Goal: Task Accomplishment & Management: Complete application form

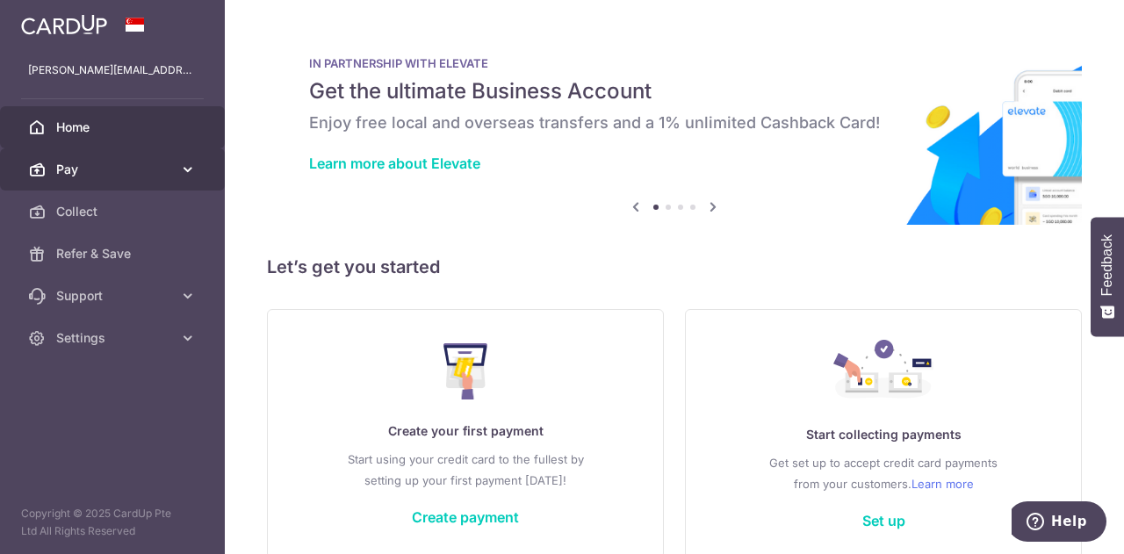
click at [139, 167] on span "Pay" at bounding box center [114, 170] width 116 height 18
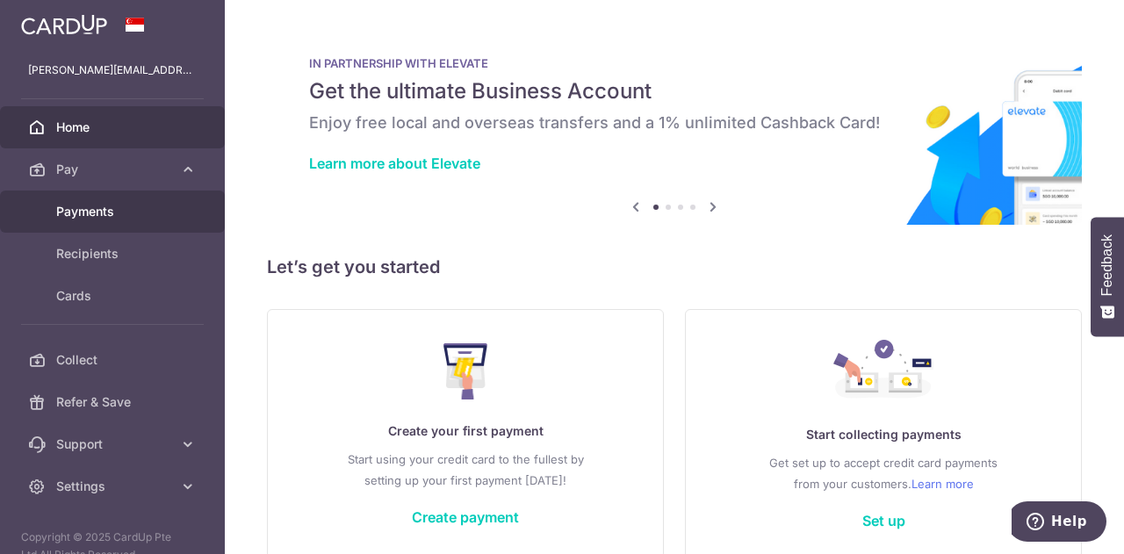
click at [140, 208] on span "Payments" at bounding box center [114, 212] width 116 height 18
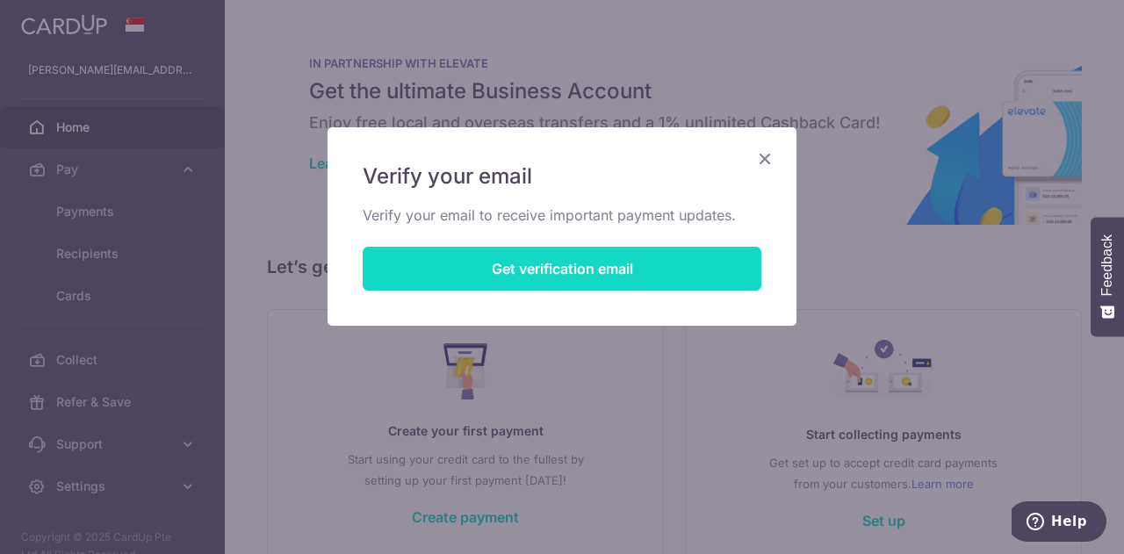
click at [492, 265] on button "Get verification email" at bounding box center [562, 269] width 399 height 44
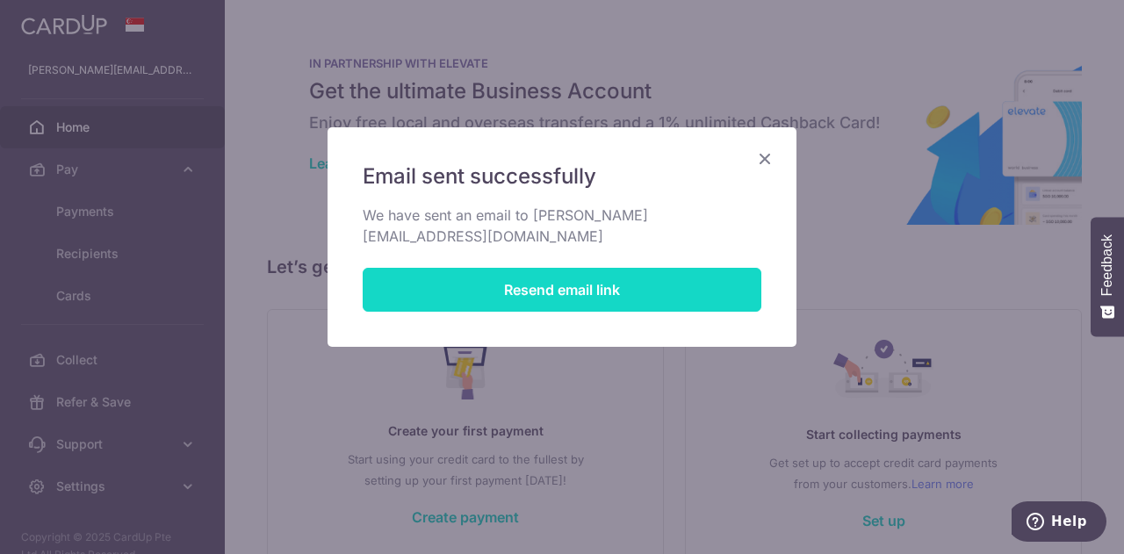
click at [508, 268] on button "Resend email link" at bounding box center [562, 290] width 399 height 44
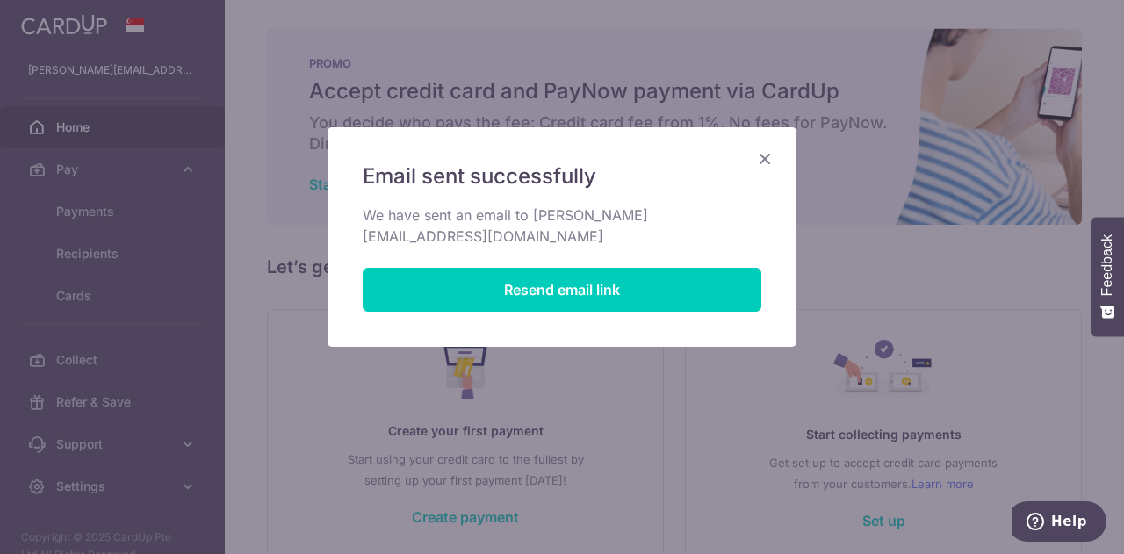
click at [767, 161] on icon "Close" at bounding box center [765, 159] width 21 height 22
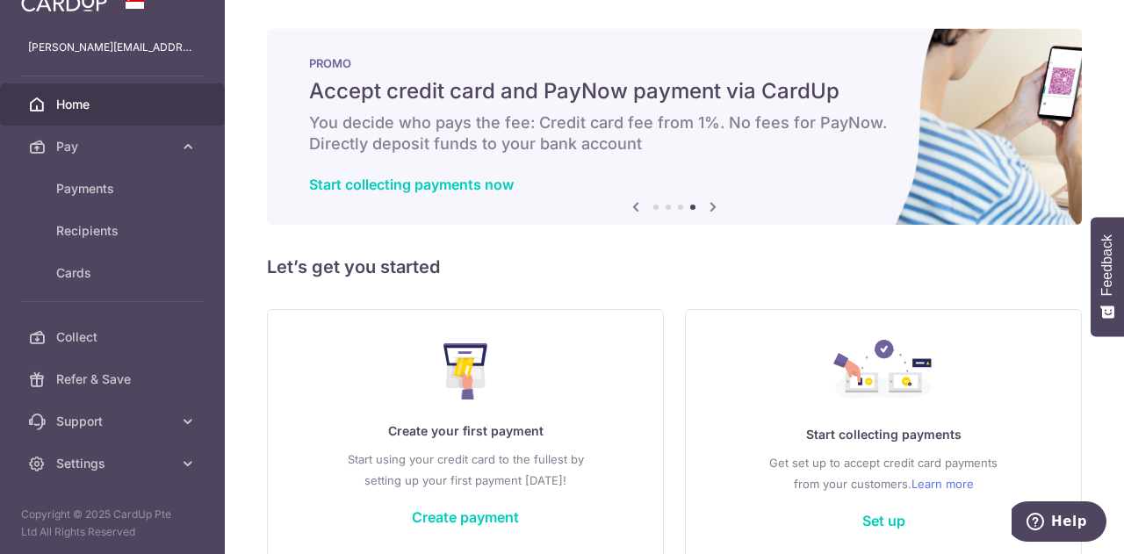
drag, startPoint x: 543, startPoint y: 121, endPoint x: 651, endPoint y: 138, distance: 109.3
click at [651, 138] on h6 "You decide who pays the fee: Credit card fee from 1%. No fees for PayNow. Direc…" at bounding box center [674, 133] width 731 height 42
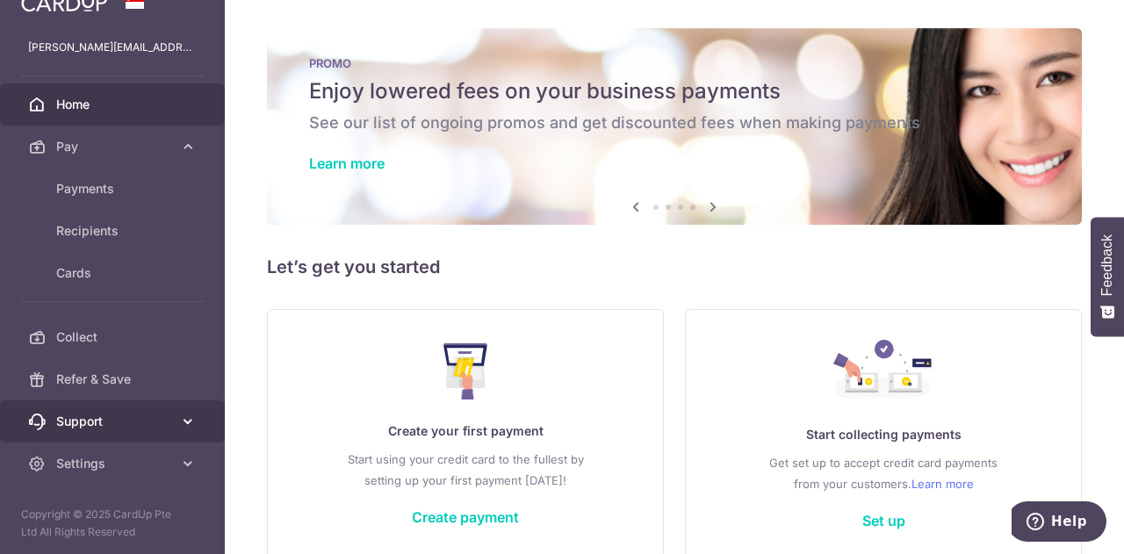
click at [134, 430] on link "Support" at bounding box center [112, 422] width 225 height 42
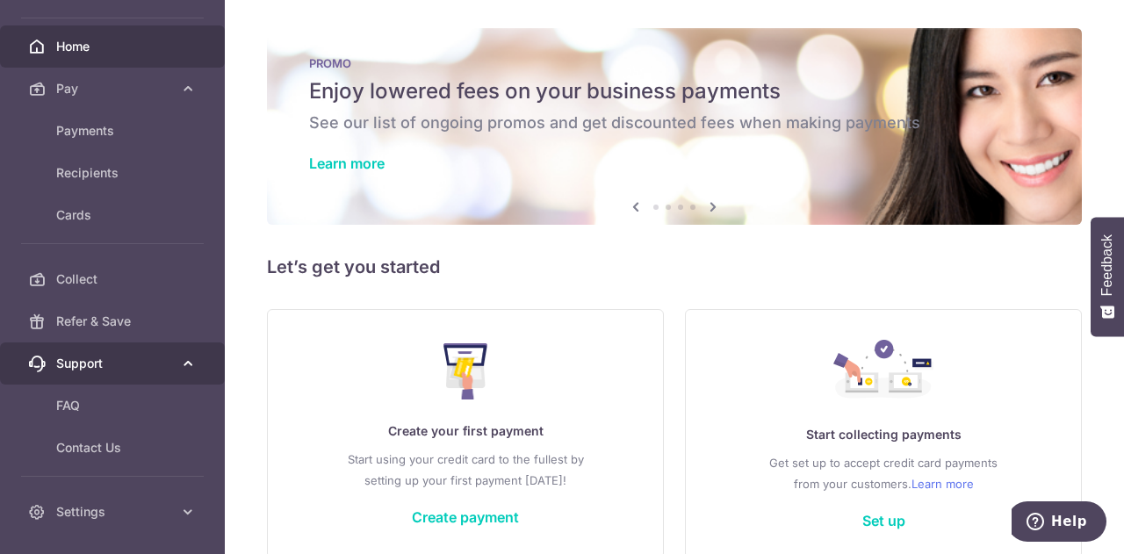
scroll to position [128, 0]
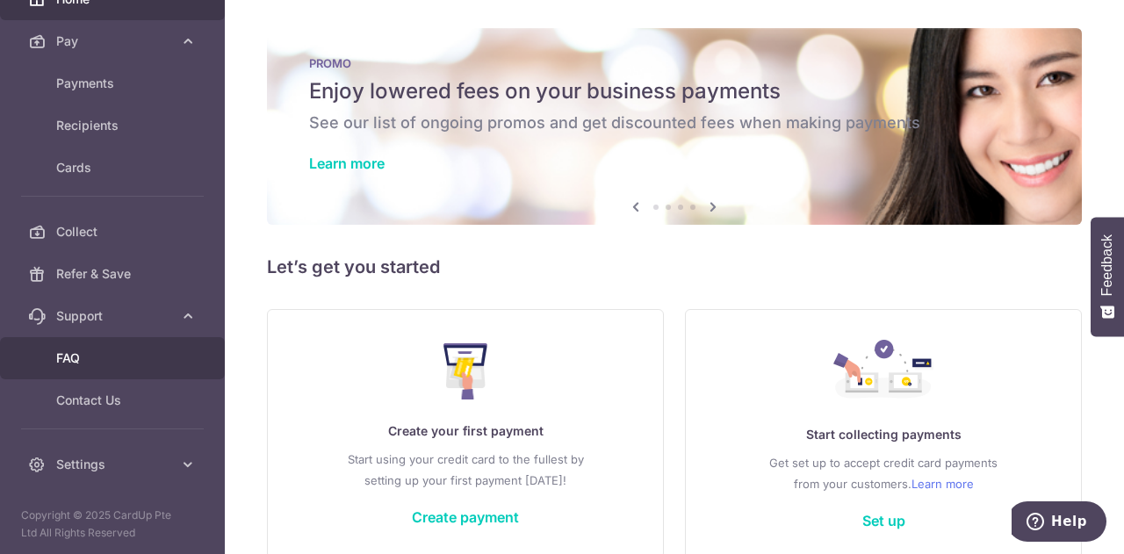
click at [120, 358] on span "FAQ" at bounding box center [114, 359] width 116 height 18
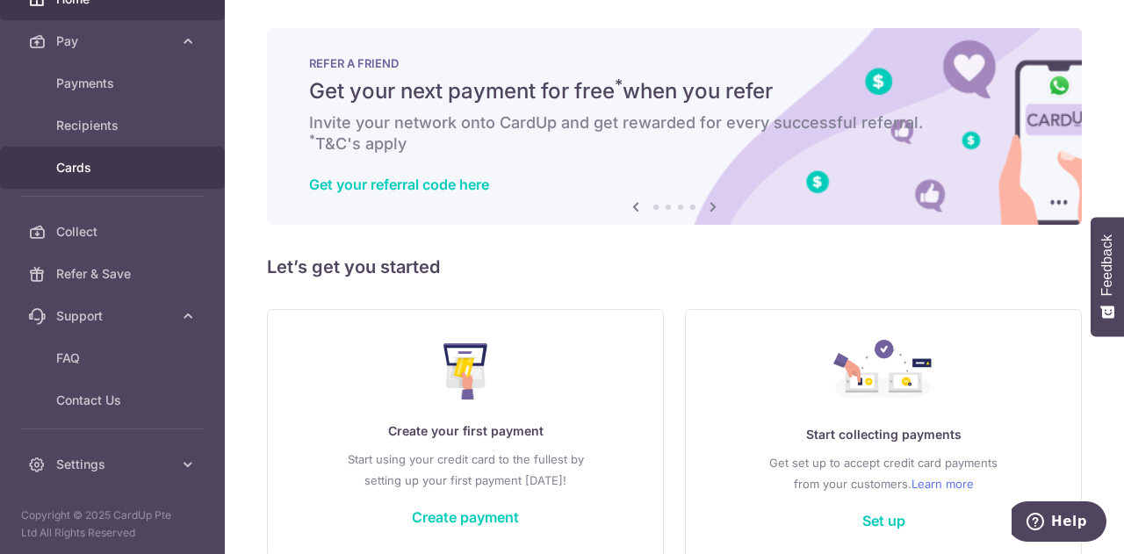
click at [100, 170] on span "Cards" at bounding box center [114, 168] width 116 height 18
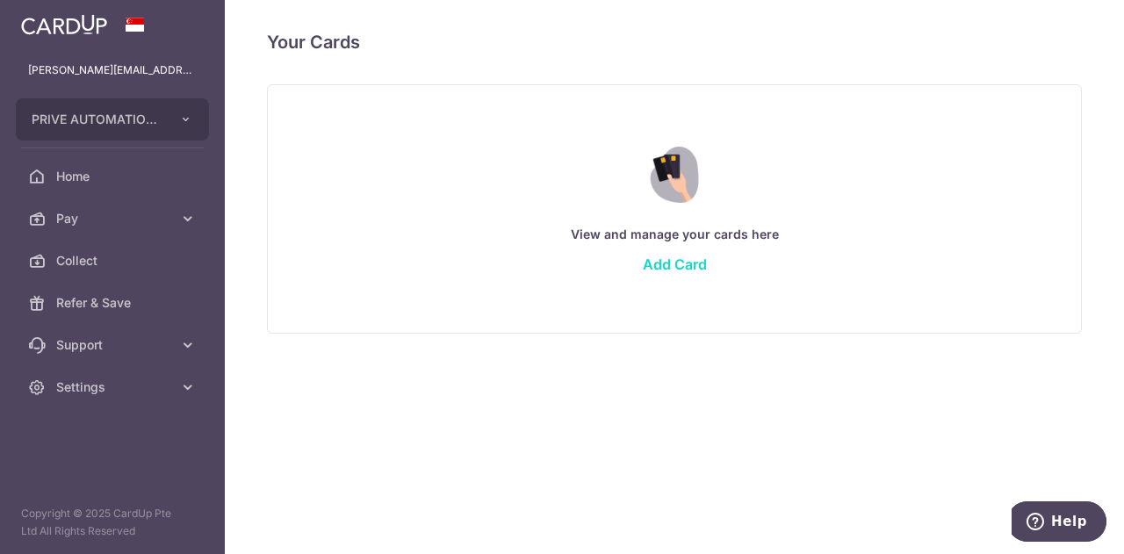
click at [692, 263] on link "Add Card" at bounding box center [675, 265] width 64 height 18
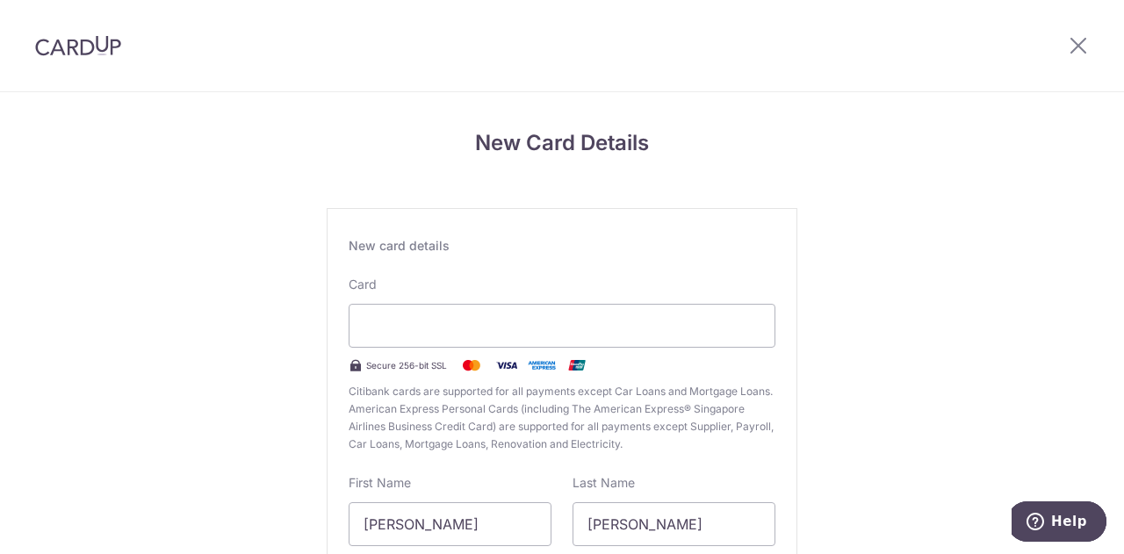
click at [1080, 31] on div at bounding box center [1078, 45] width 91 height 91
click at [1078, 51] on icon at bounding box center [1078, 45] width 21 height 22
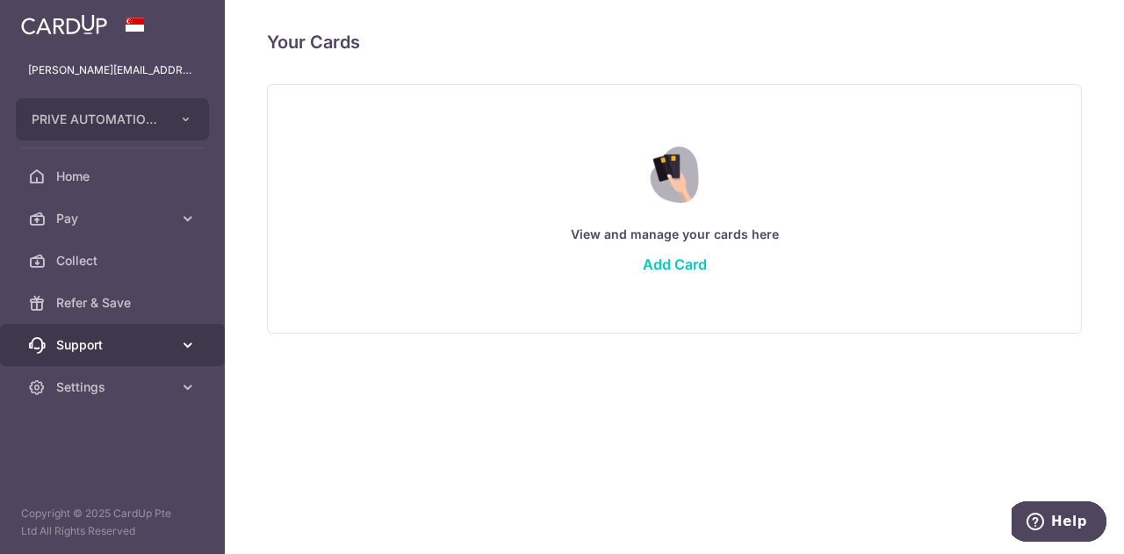
click at [93, 359] on link "Support" at bounding box center [112, 345] width 225 height 42
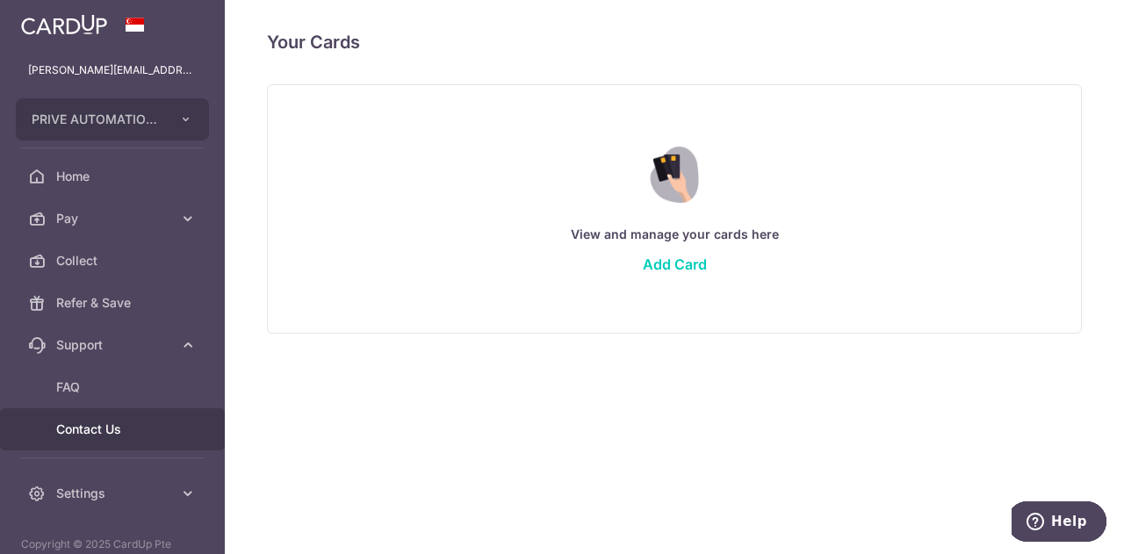
click at [101, 429] on span "Contact Us" at bounding box center [114, 430] width 116 height 18
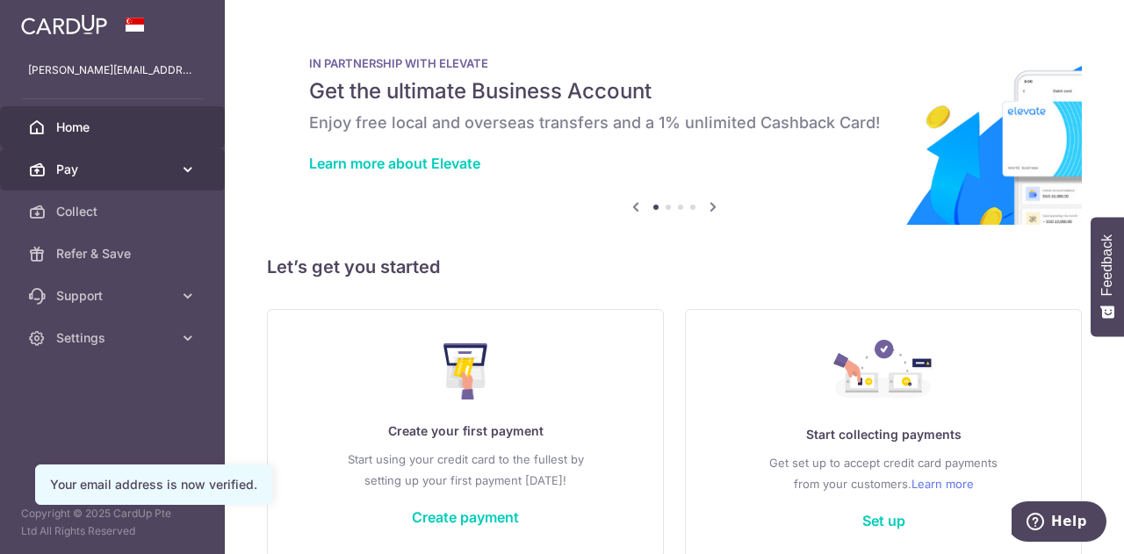
click at [177, 172] on link "Pay" at bounding box center [112, 169] width 225 height 42
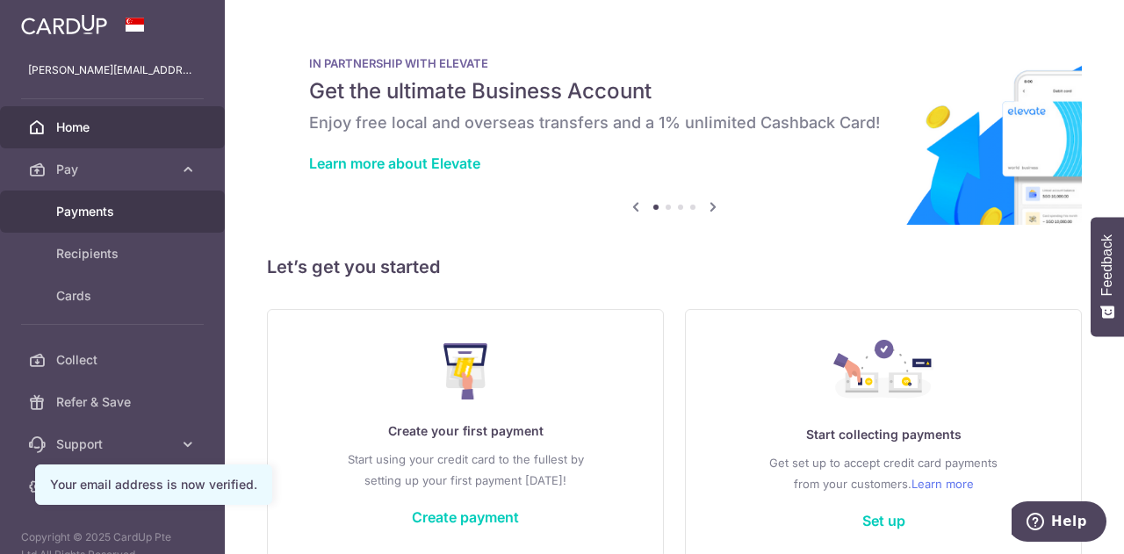
click at [170, 208] on span "Payments" at bounding box center [114, 212] width 116 height 18
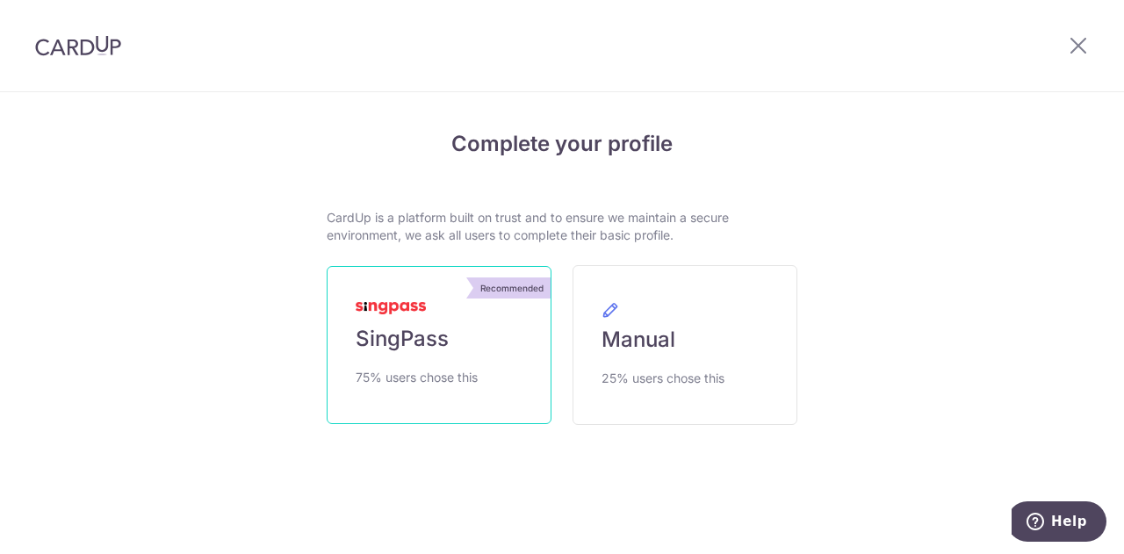
click at [495, 334] on link "Recommended SingPass 75% users chose this" at bounding box center [439, 345] width 225 height 158
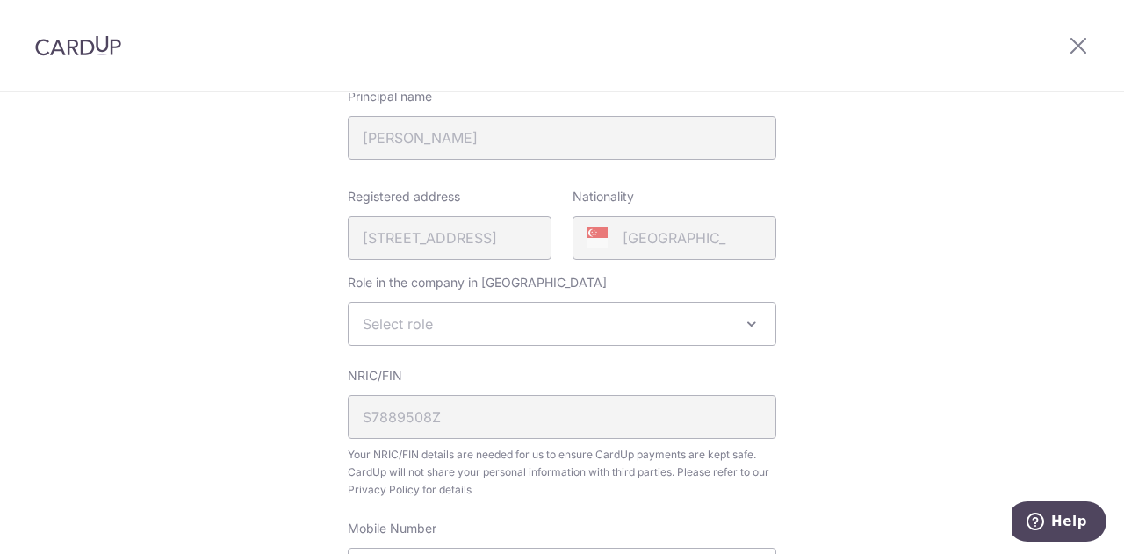
scroll to position [351, 0]
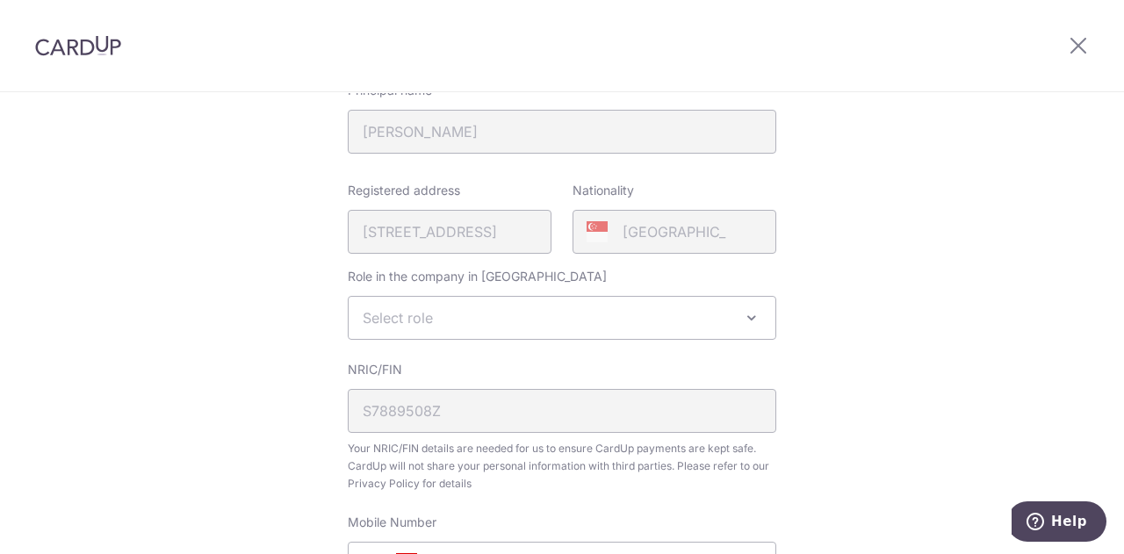
click at [560, 314] on span "Select role" at bounding box center [562, 318] width 427 height 42
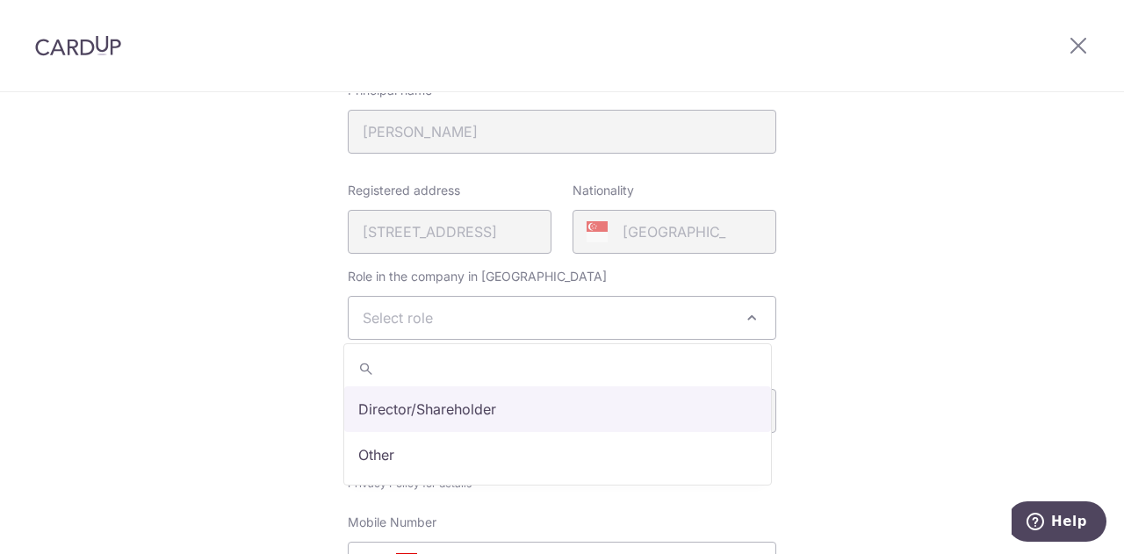
select select "director"
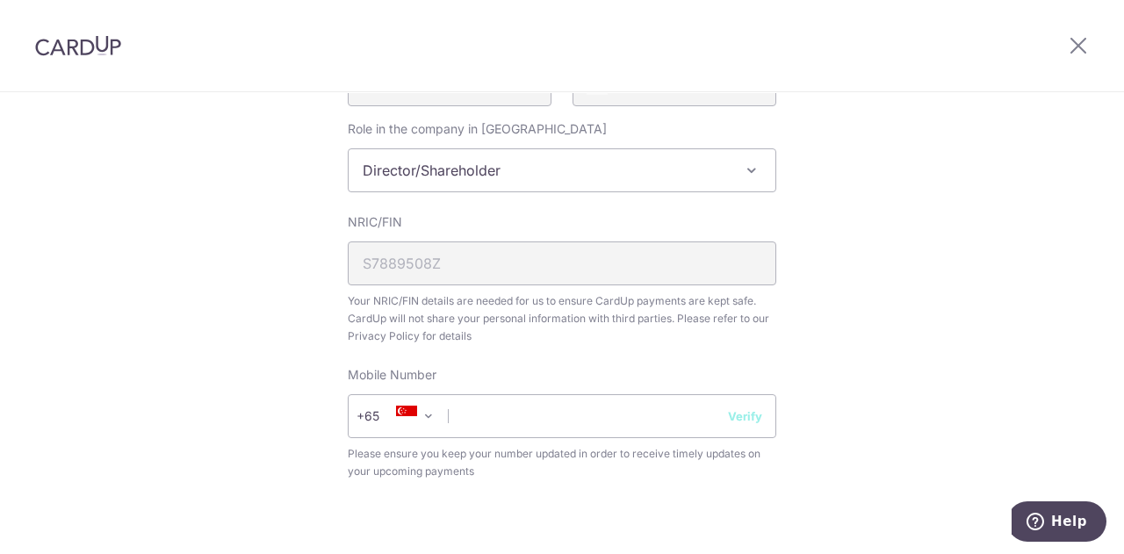
scroll to position [527, 0]
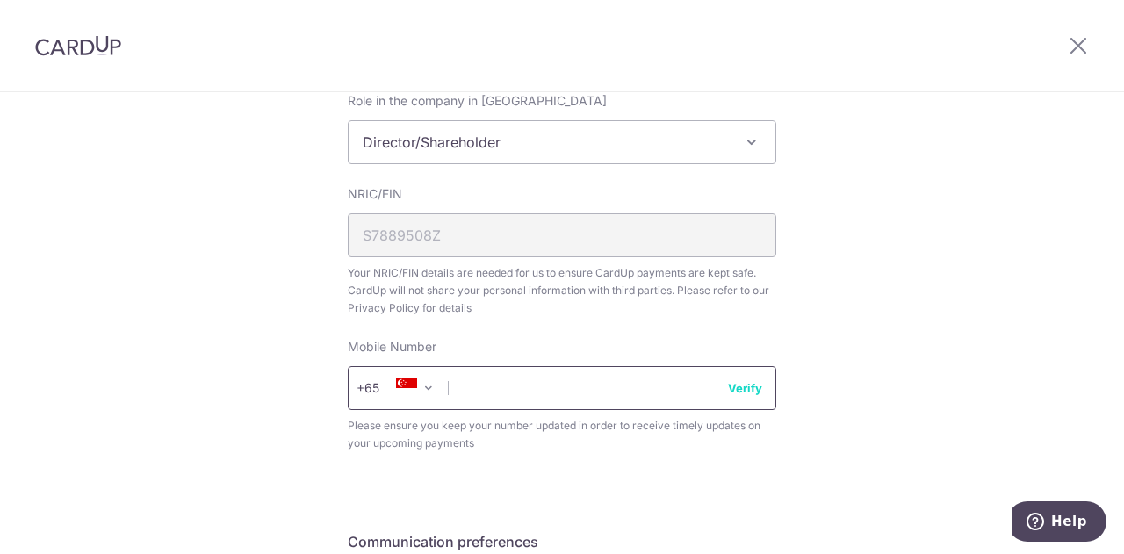
click at [538, 377] on input "text" at bounding box center [562, 388] width 429 height 44
type input "91519120"
drag, startPoint x: 738, startPoint y: 390, endPoint x: 695, endPoint y: 349, distance: 59.6
click at [738, 389] on button "Verify" at bounding box center [745, 388] width 34 height 18
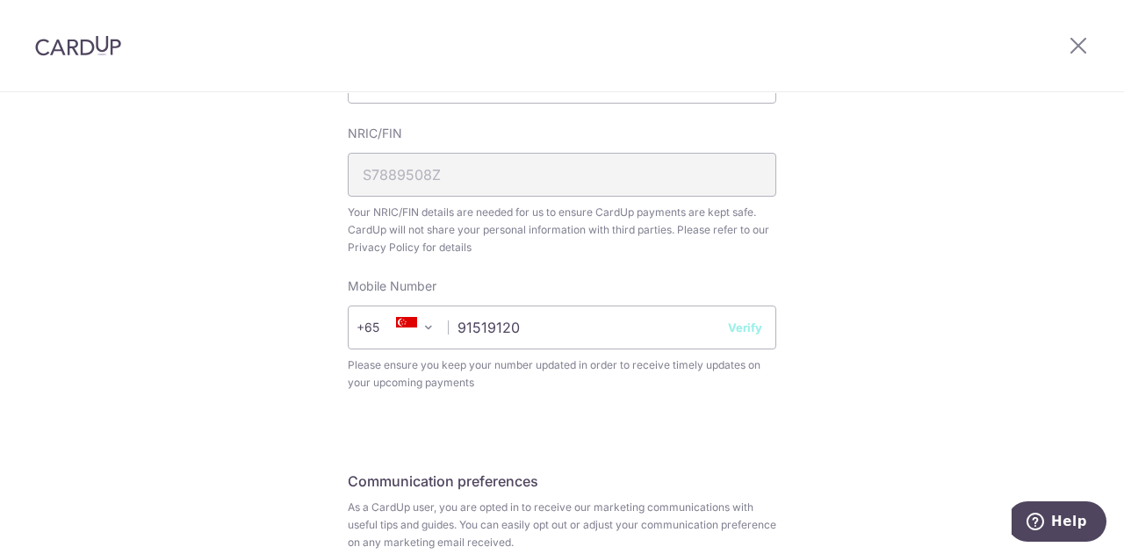
scroll to position [615, 0]
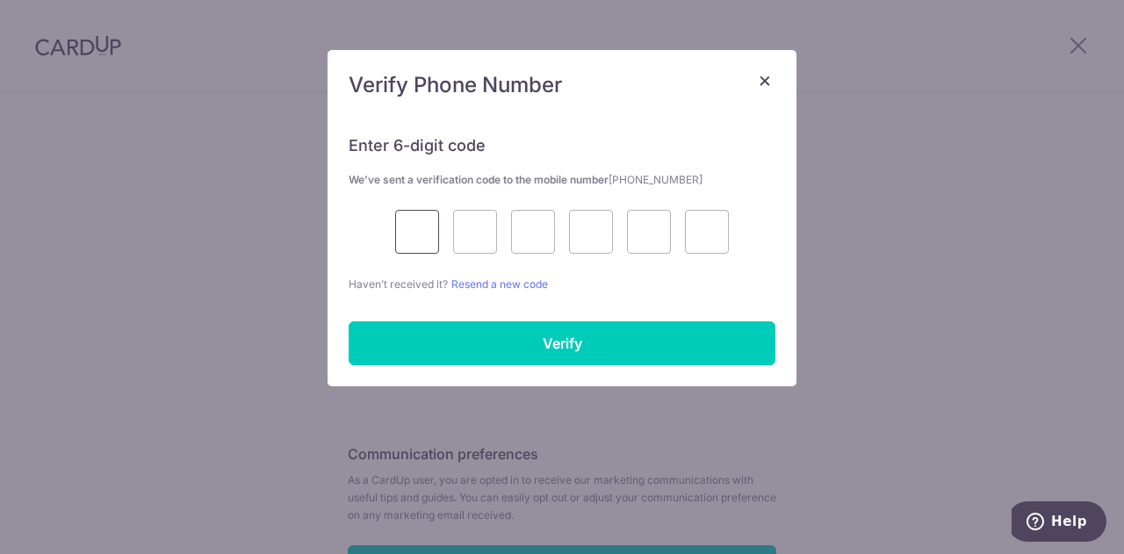
click at [420, 235] on input "text" at bounding box center [417, 232] width 44 height 44
type input "7"
type input "1"
type input "4"
type input "2"
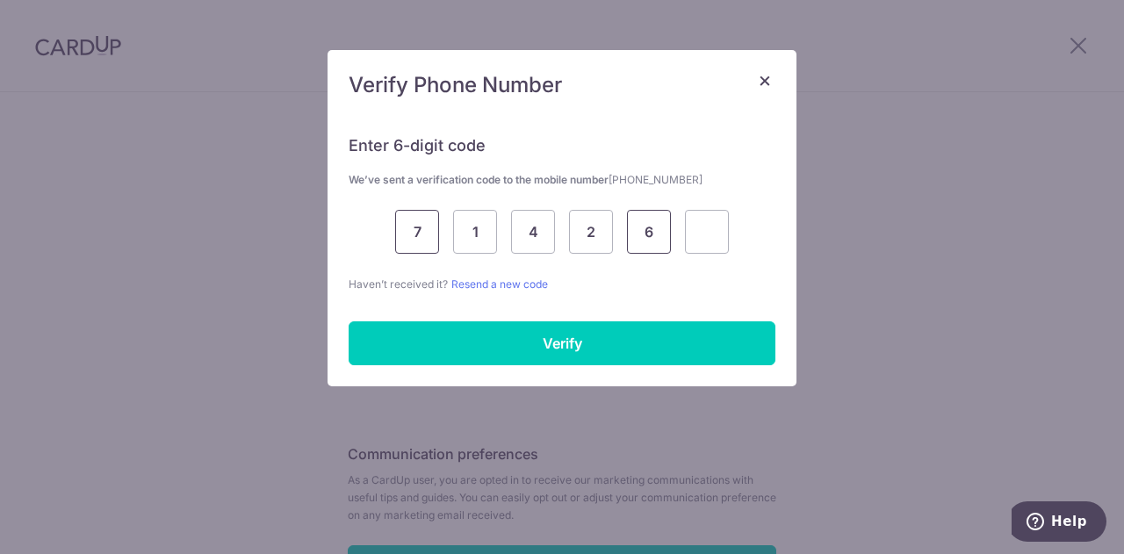
type input "6"
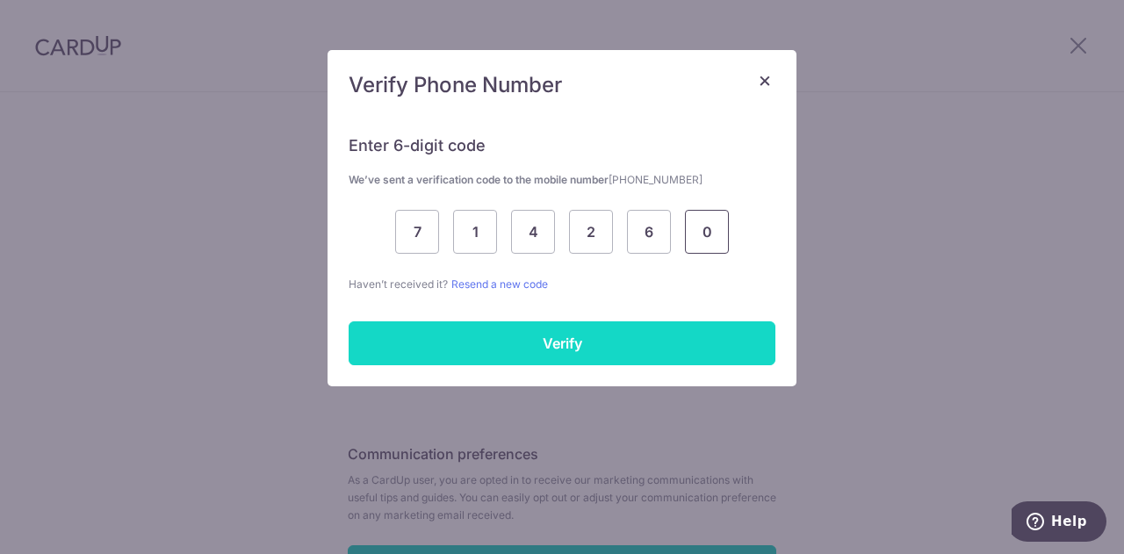
type input "0"
click at [490, 330] on input "Verify" at bounding box center [562, 344] width 427 height 44
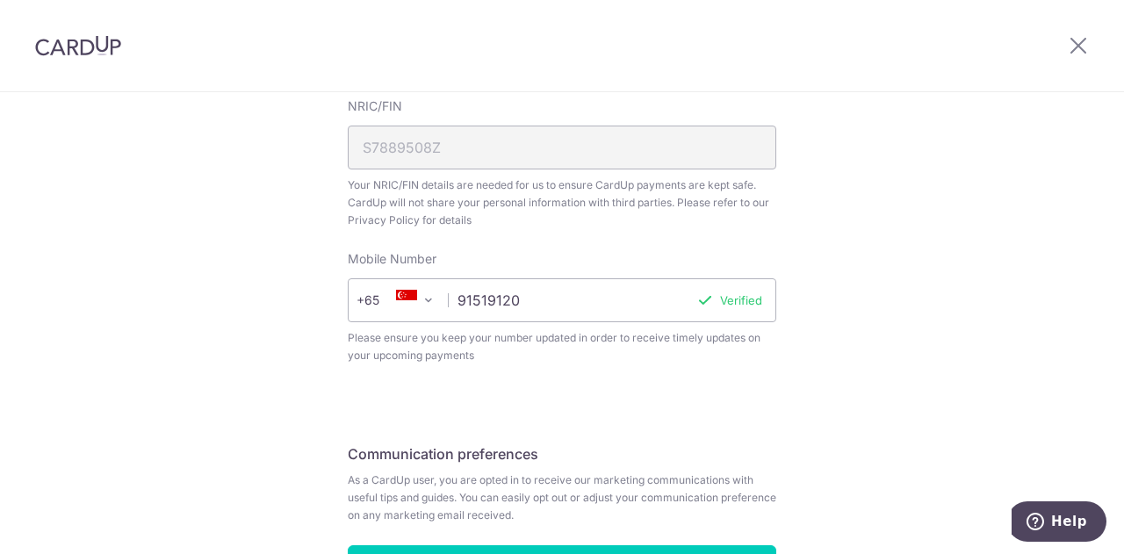
scroll to position [746, 0]
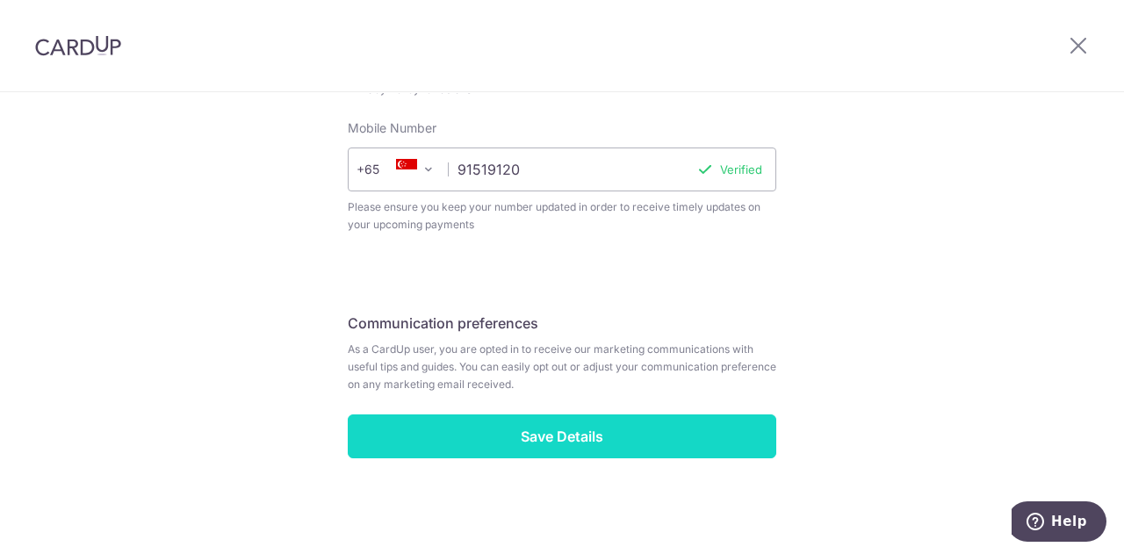
click at [517, 432] on input "Save Details" at bounding box center [562, 437] width 429 height 44
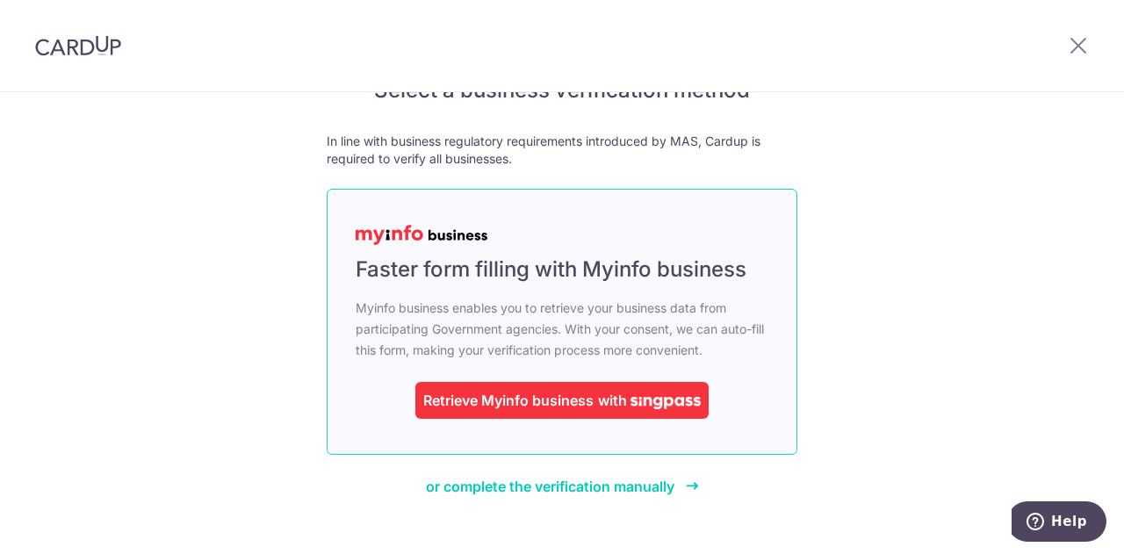
scroll to position [88, 0]
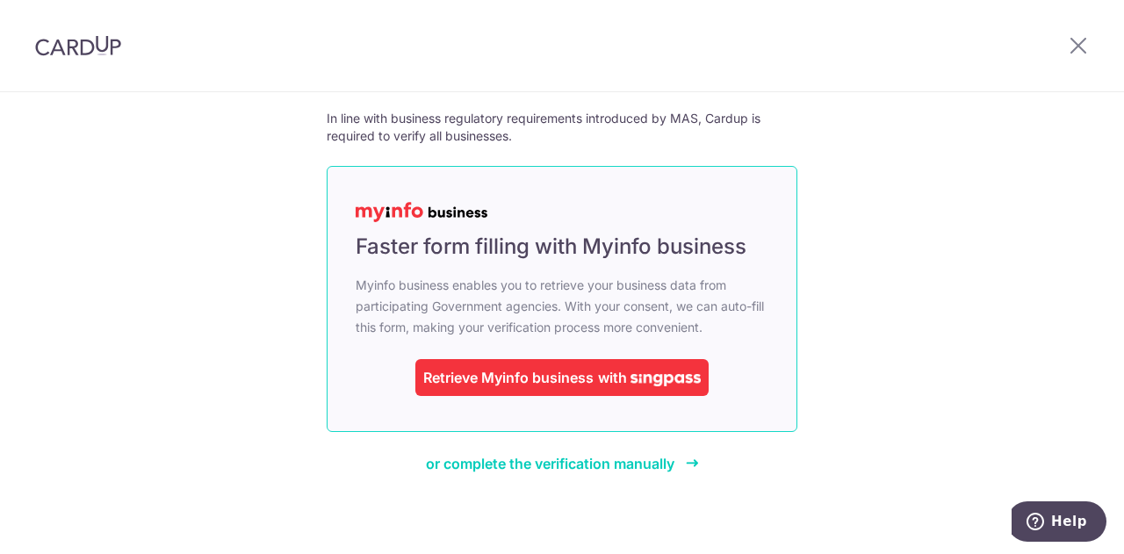
click at [642, 379] on img at bounding box center [666, 380] width 70 height 12
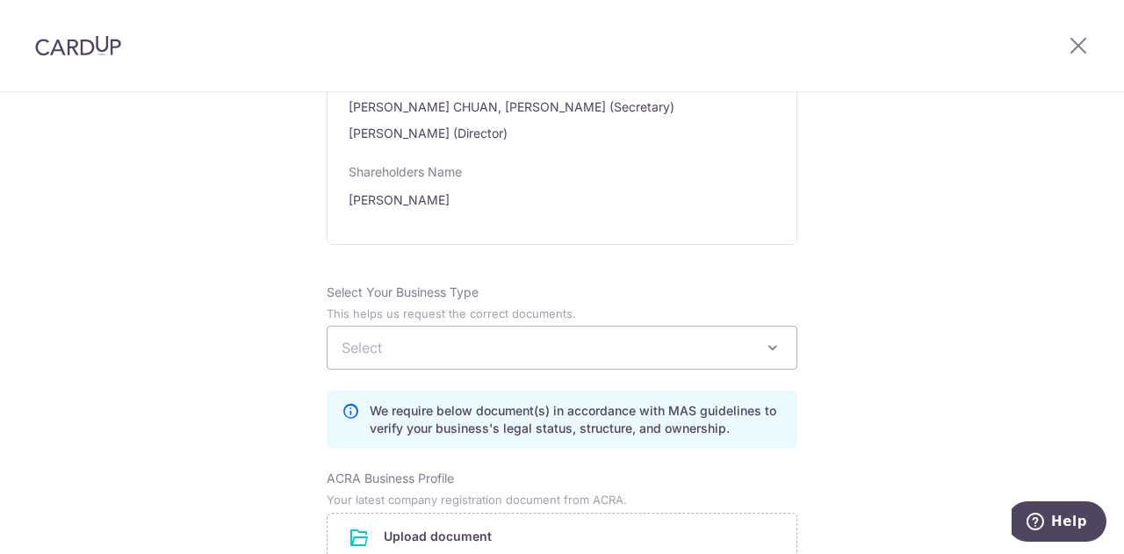
scroll to position [1230, 0]
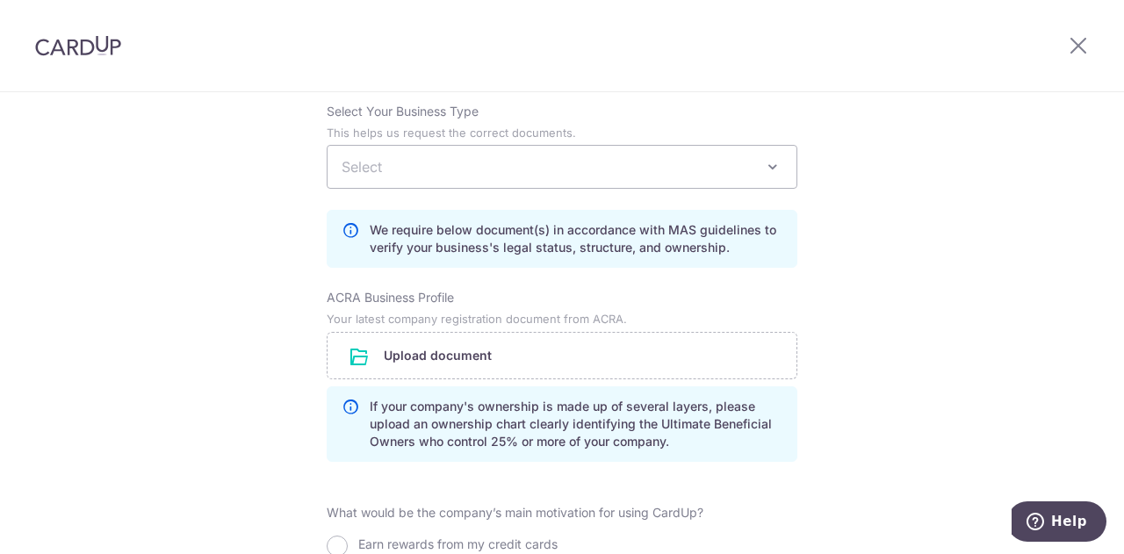
click at [546, 168] on span "Select" at bounding box center [562, 167] width 469 height 42
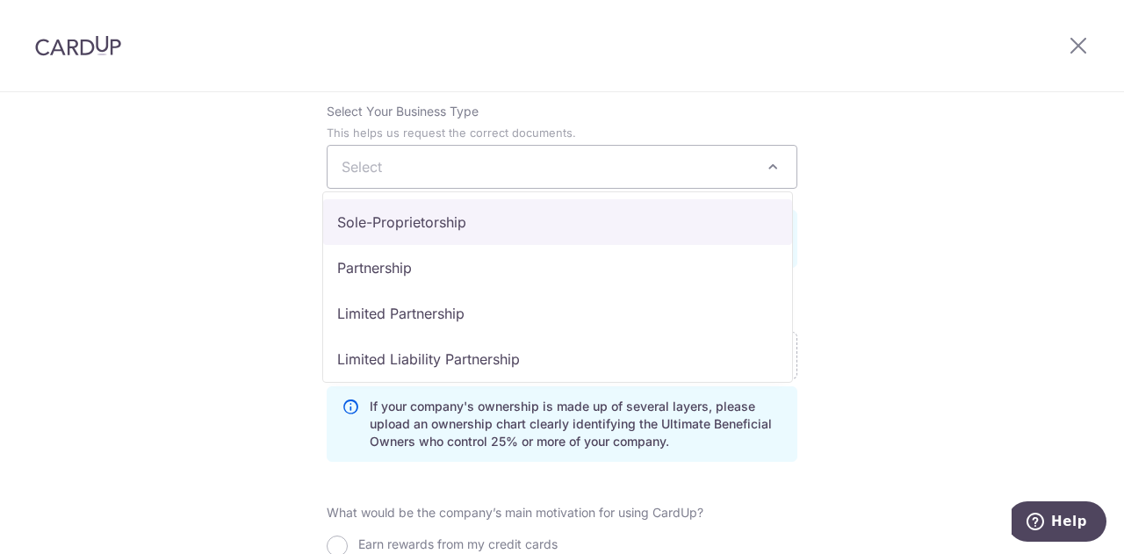
select select "Sole-Proprietorship"
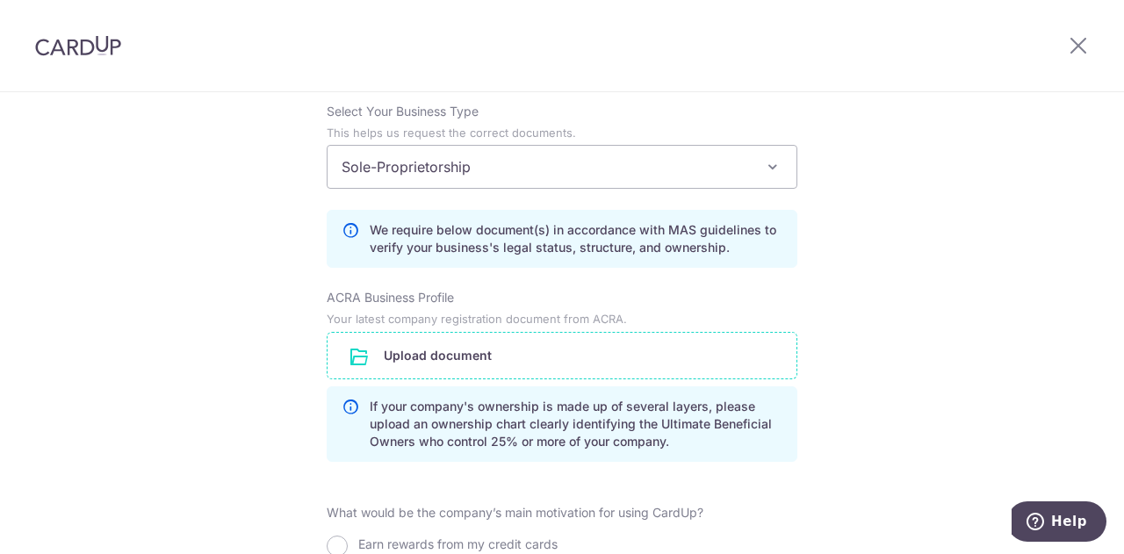
click at [549, 345] on input "file" at bounding box center [562, 356] width 469 height 46
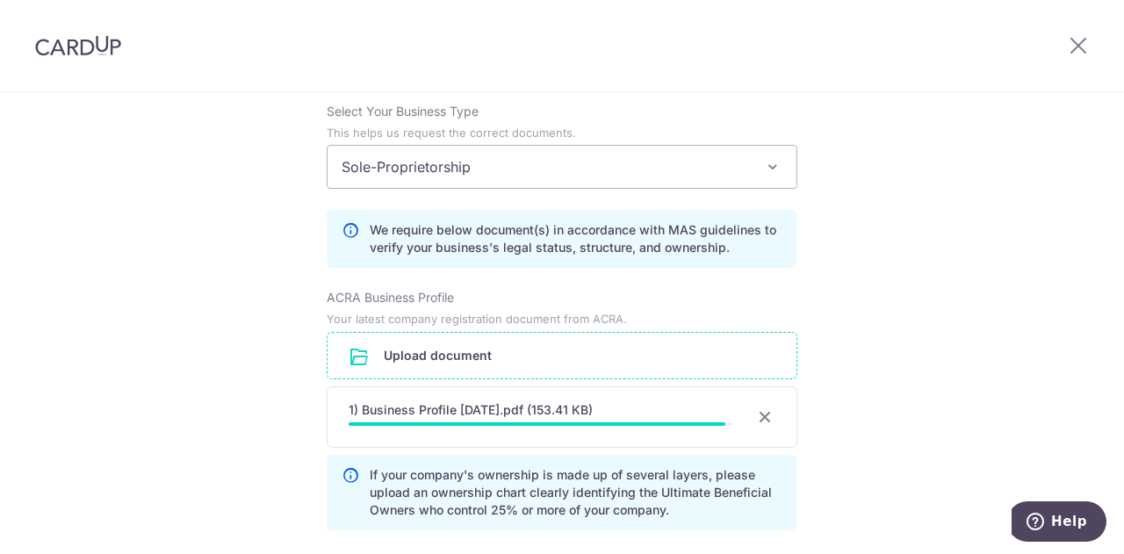
scroll to position [1405, 0]
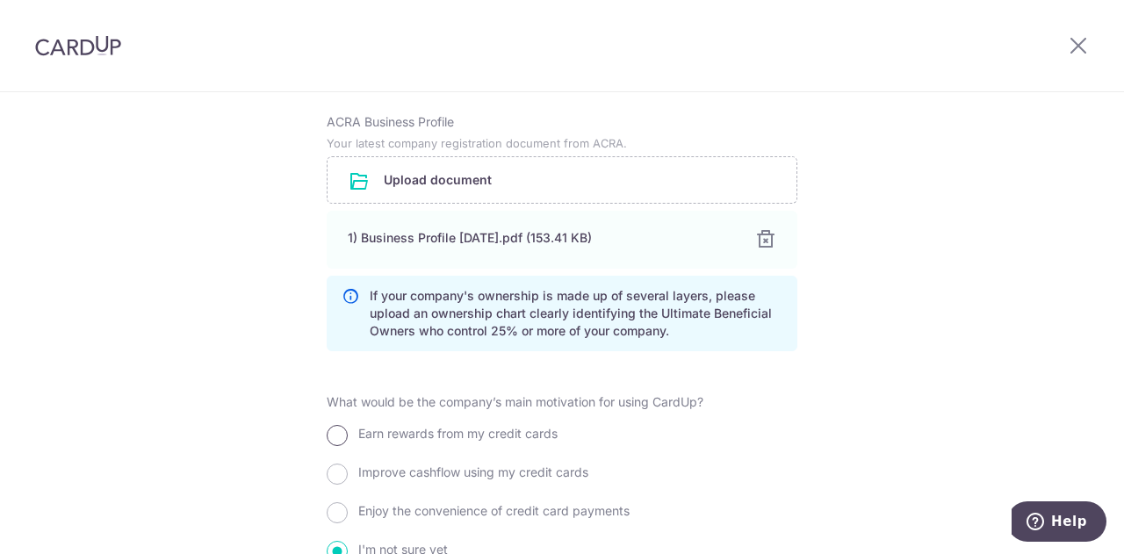
click at [336, 433] on input "Earn rewards from my credit cards" at bounding box center [337, 435] width 21 height 21
radio input "true"
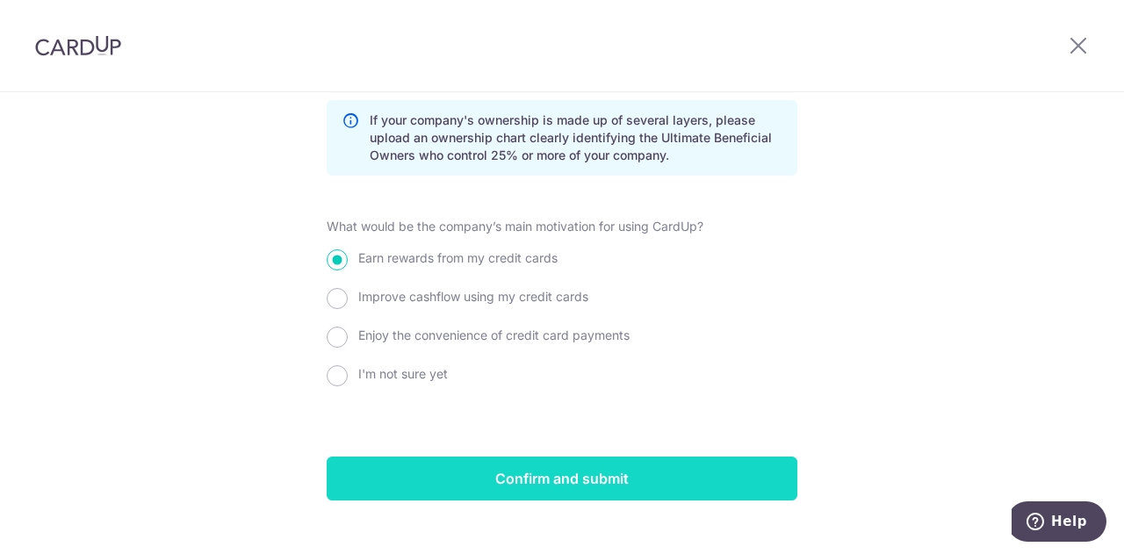
click at [515, 484] on input "Confirm and submit" at bounding box center [562, 479] width 471 height 44
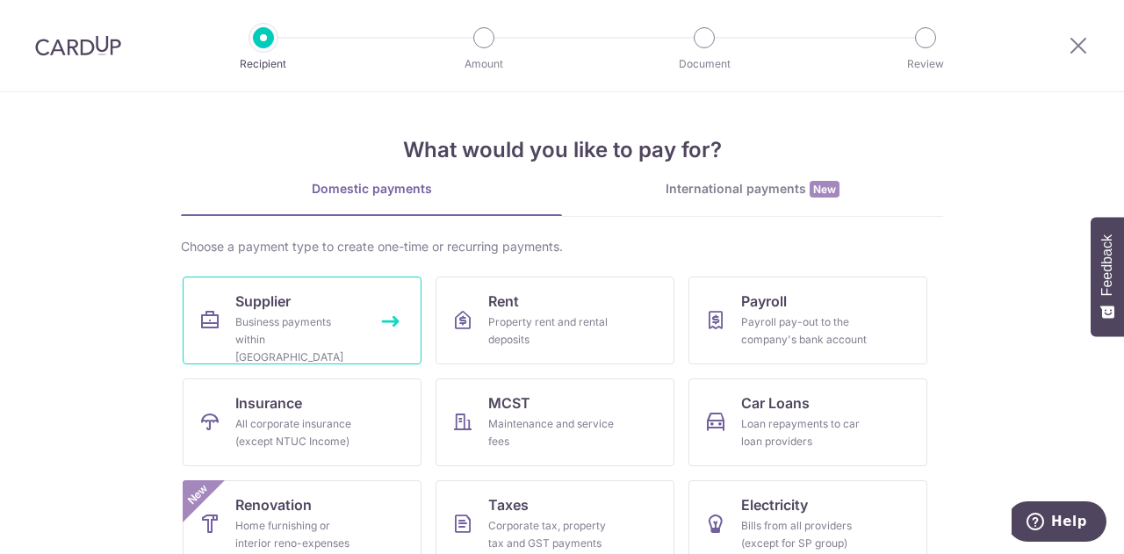
click at [378, 332] on link "Supplier Business payments within Singapore" at bounding box center [302, 321] width 239 height 88
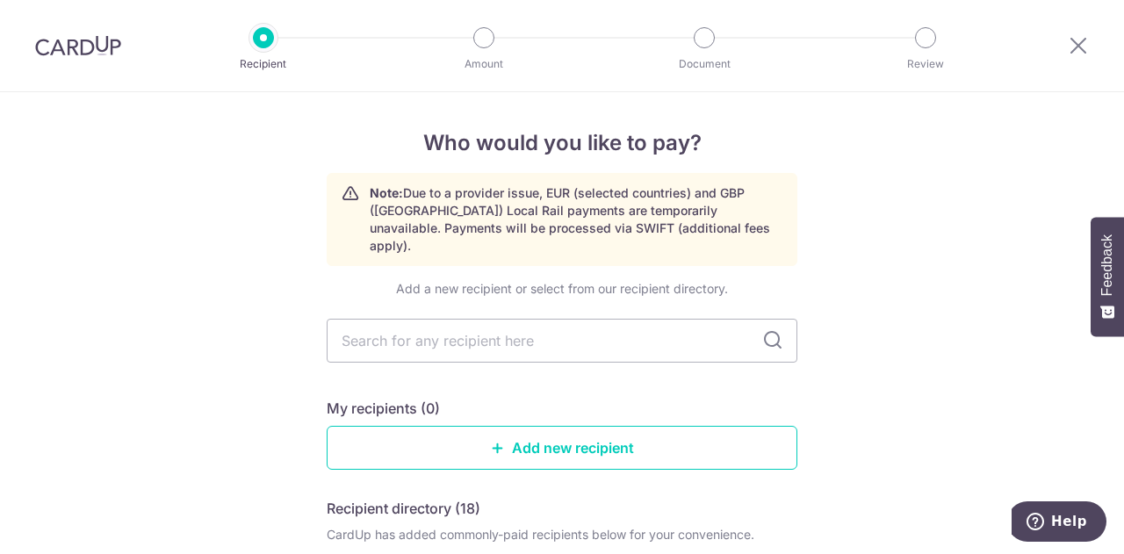
click at [378, 332] on input "text" at bounding box center [562, 341] width 471 height 44
type input "business it pte ltd"
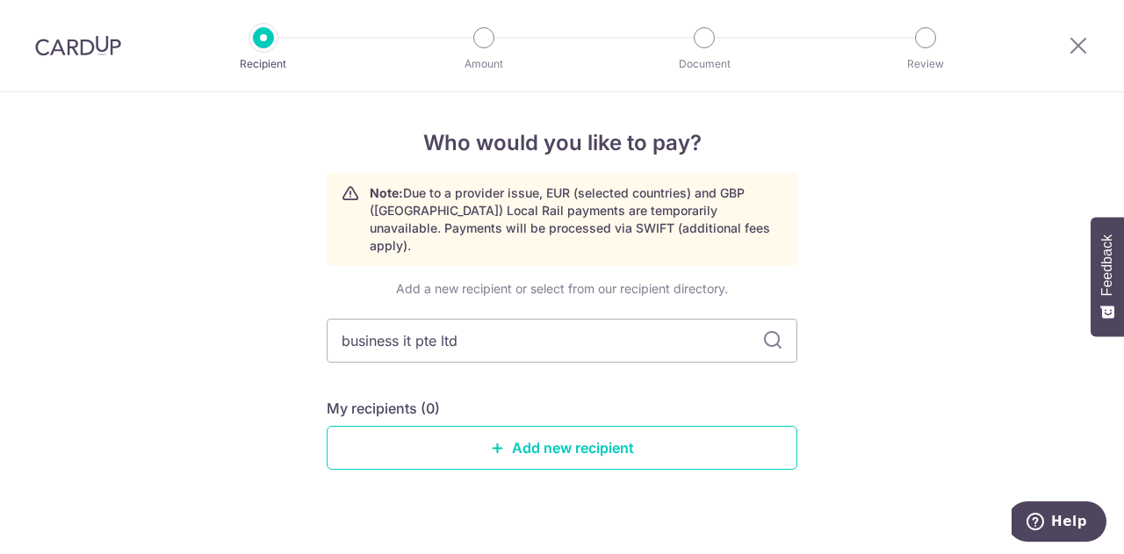
click at [766, 330] on icon at bounding box center [772, 340] width 21 height 21
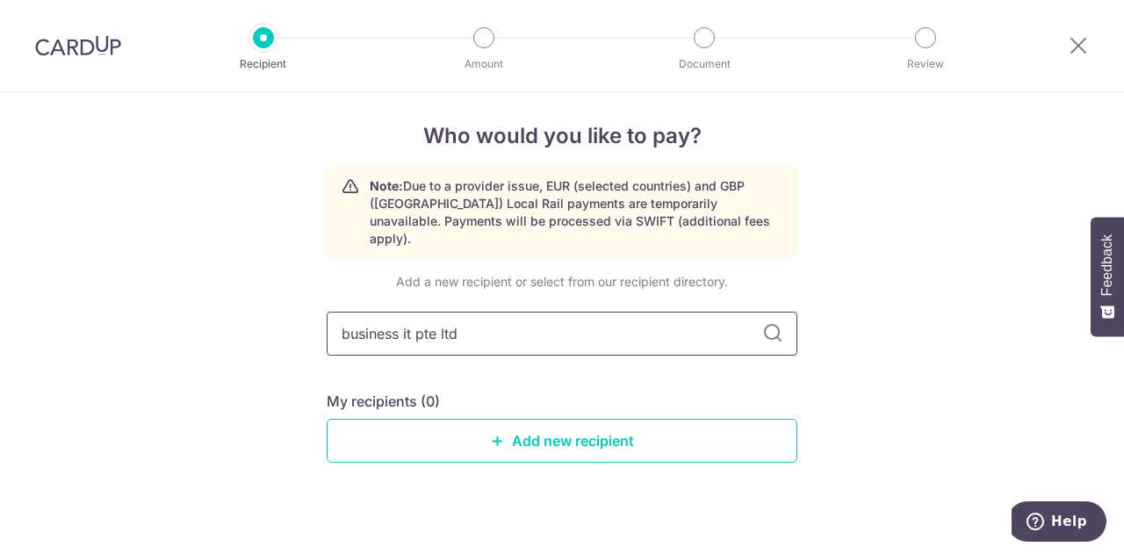
click at [615, 323] on input "business it pte ltd" at bounding box center [562, 334] width 471 height 44
drag, startPoint x: 614, startPoint y: 322, endPoint x: 221, endPoint y: 303, distance: 393.1
click at [228, 308] on div "Who would you like to pay? Note: Due to a provider issue, EUR (selected countri…" at bounding box center [562, 329] width 1124 height 488
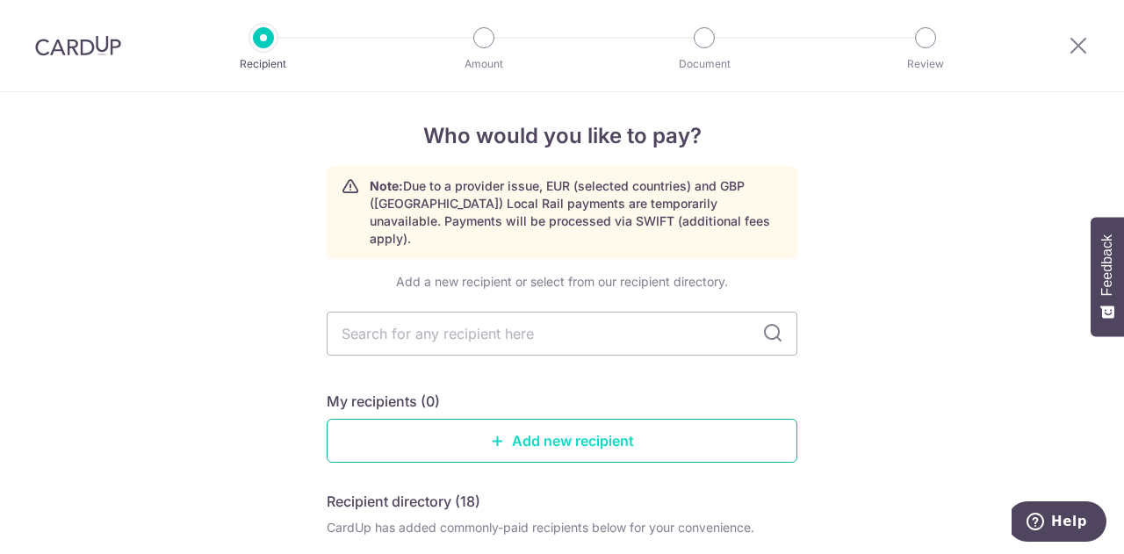
click at [529, 433] on link "Add new recipient" at bounding box center [562, 441] width 471 height 44
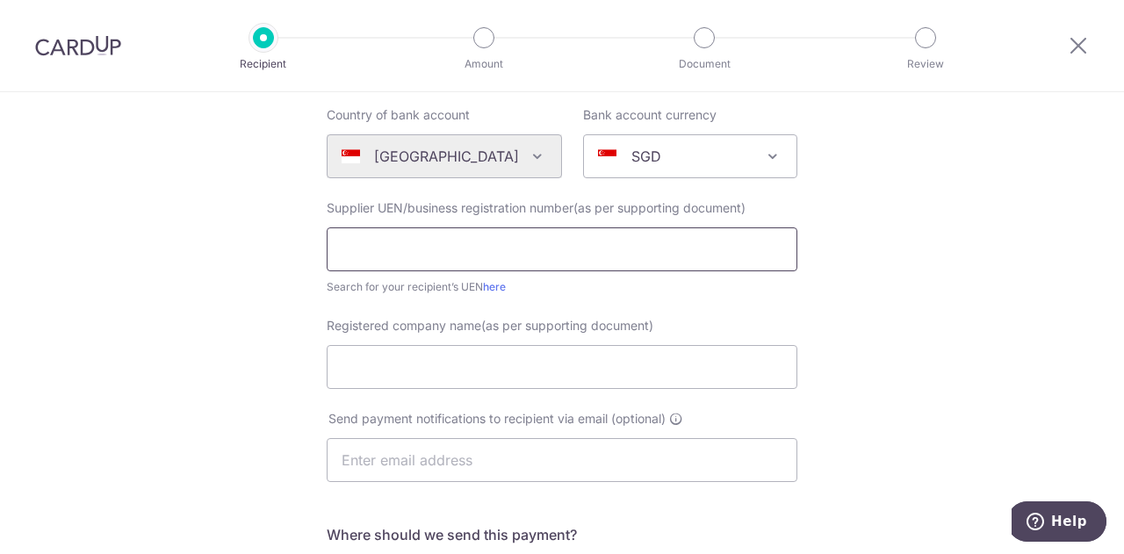
click at [526, 254] on input "text" at bounding box center [562, 250] width 471 height 44
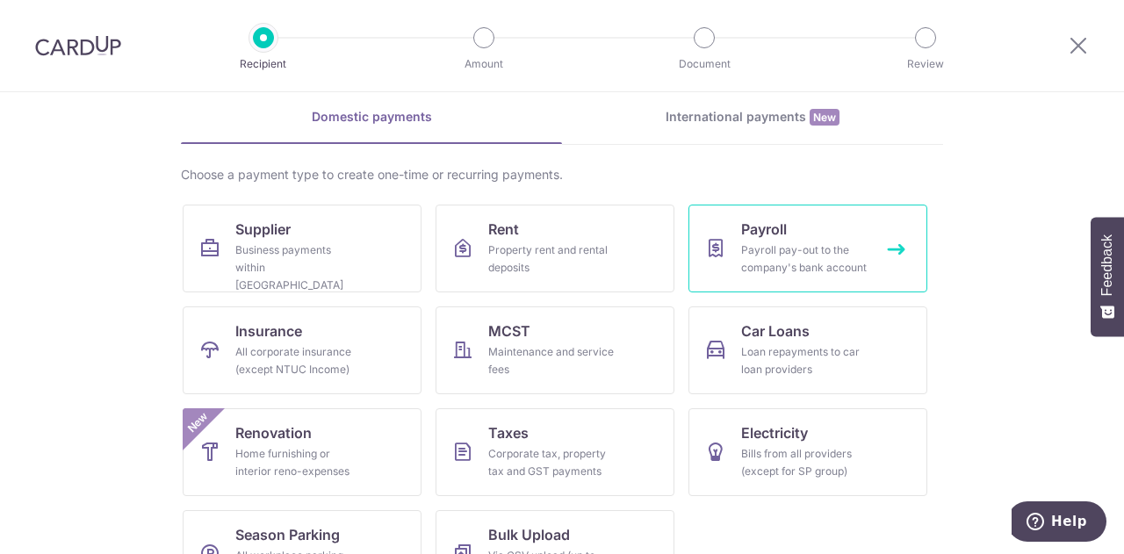
scroll to position [128, 0]
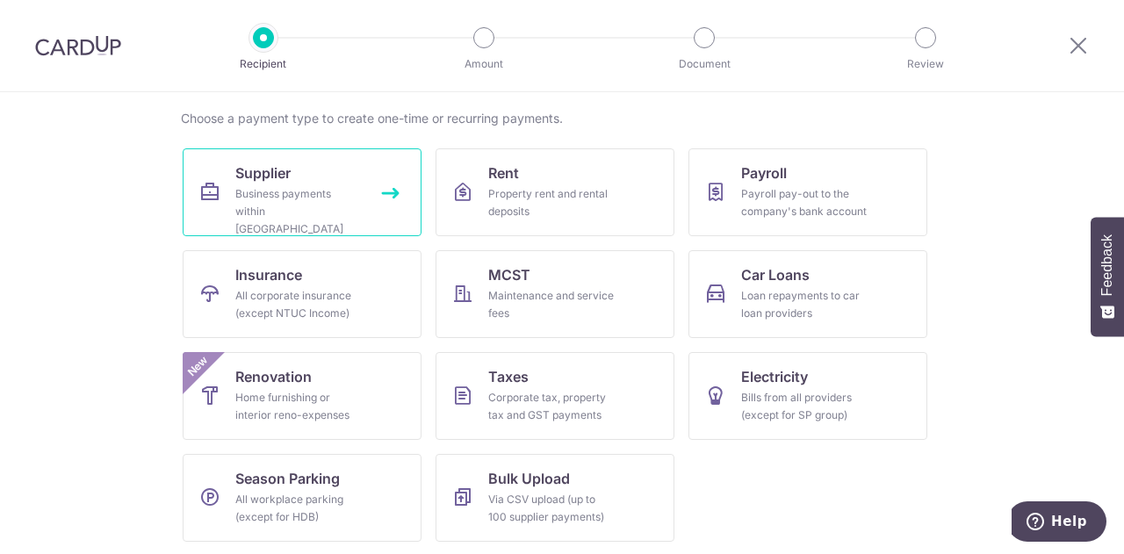
click at [332, 213] on div "Business payments within Singapore" at bounding box center [298, 211] width 126 height 53
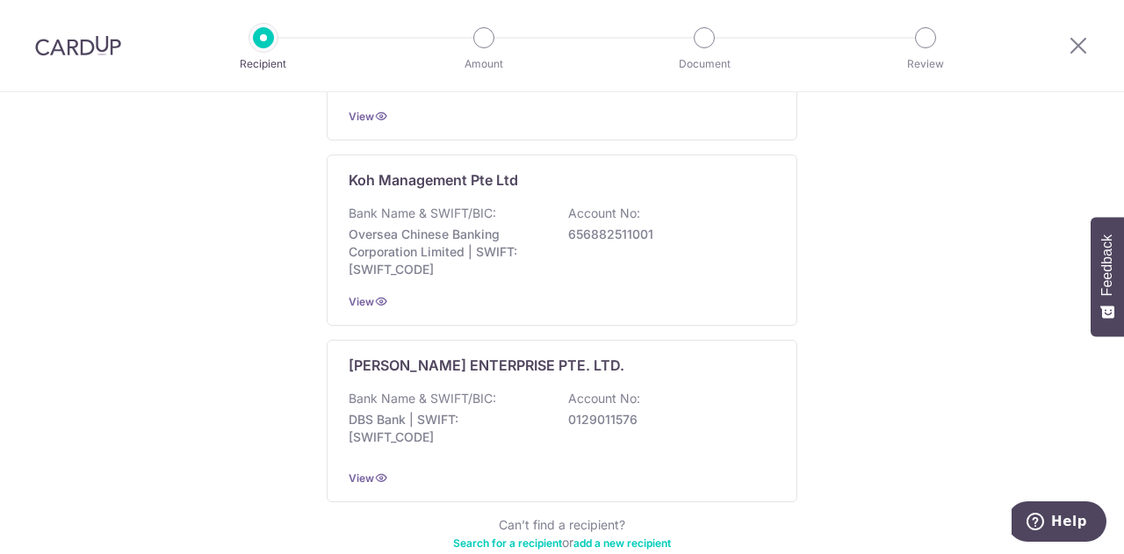
scroll to position [1933, 0]
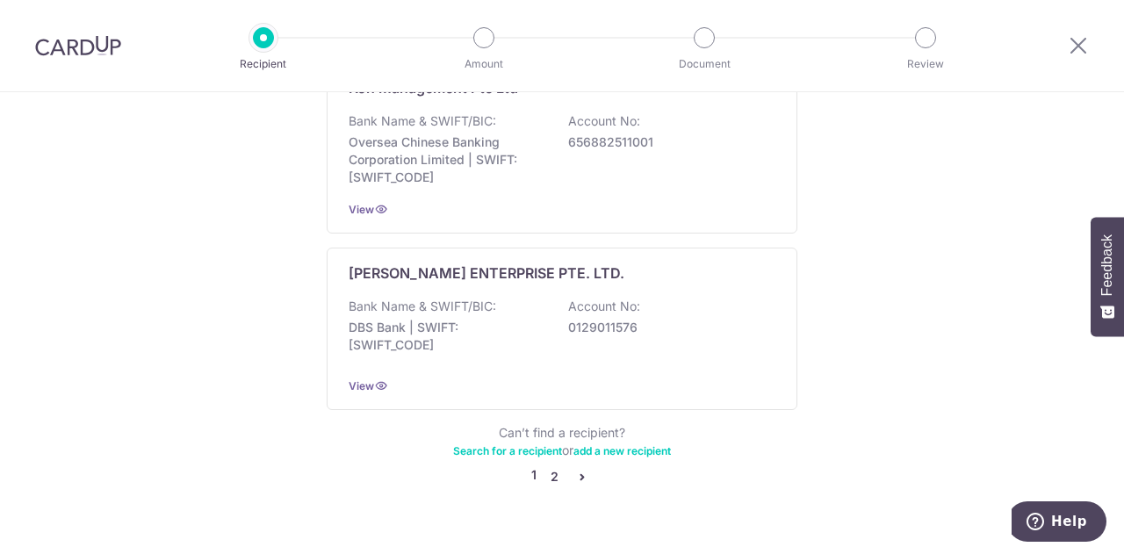
click at [553, 466] on link "2" at bounding box center [554, 476] width 21 height 21
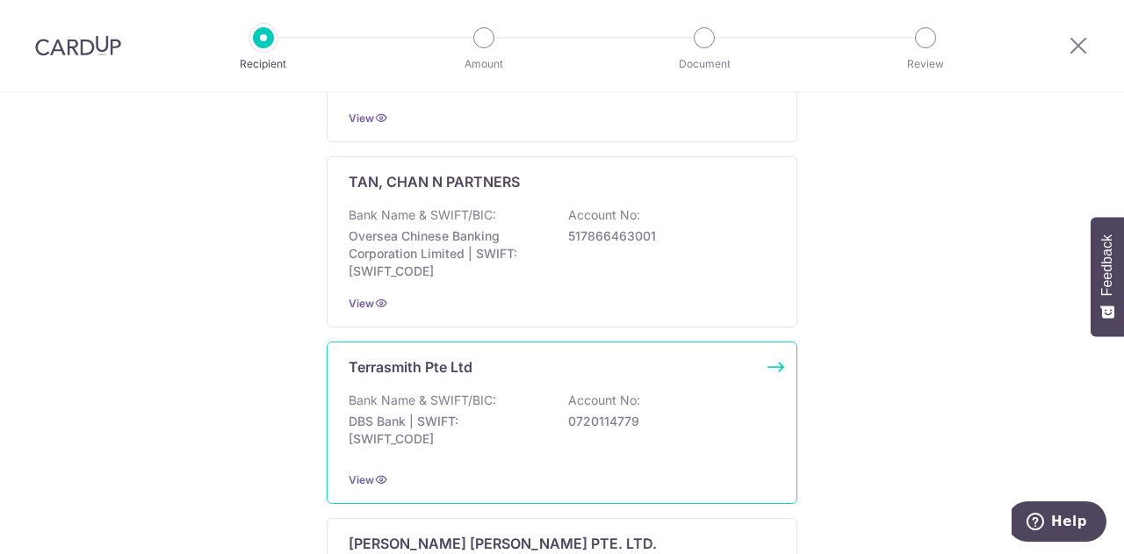
scroll to position [1599, 0]
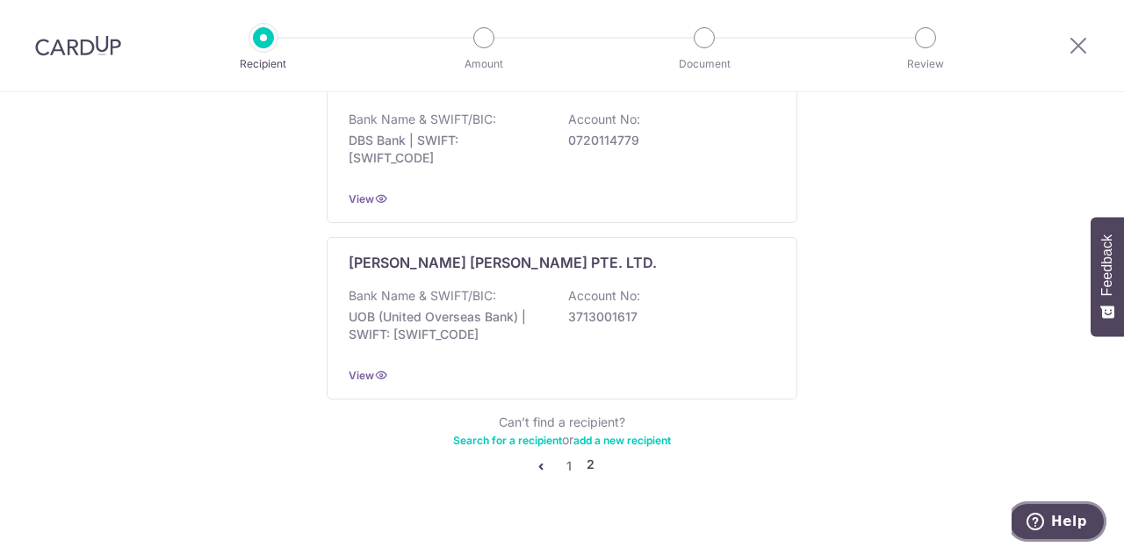
click at [1041, 532] on button "Help" at bounding box center [1057, 522] width 99 height 40
